Goal: Navigation & Orientation: Find specific page/section

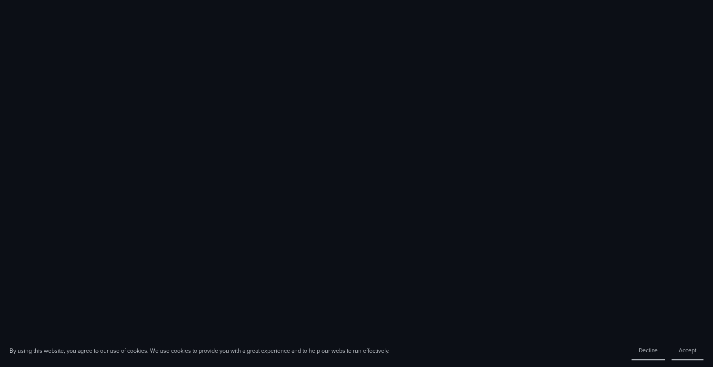
scroll to position [756, 0]
